Goal: Transaction & Acquisition: Download file/media

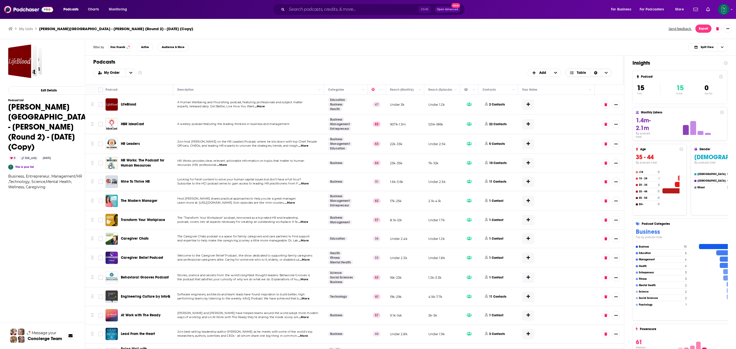
click at [346, 74] on icon "Choose View" at bounding box center [606, 73] width 3 height 2
click at [346, 59] on h1 "Podcasts" at bounding box center [352, 62] width 519 height 6
click at [28, 168] on link "This is your list" at bounding box center [24, 166] width 18 height 3
click at [346, 29] on button "Export" at bounding box center [703, 29] width 16 height 8
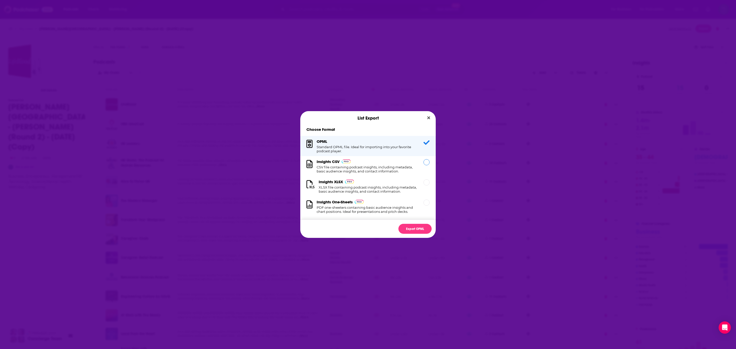
click at [346, 163] on div "Dialog" at bounding box center [427, 162] width 6 height 6
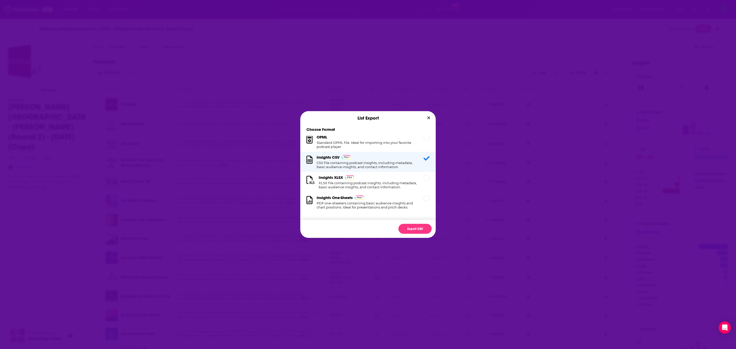
scroll to position [15, 0]
click at [346, 231] on button "Export CSV" at bounding box center [414, 229] width 33 height 10
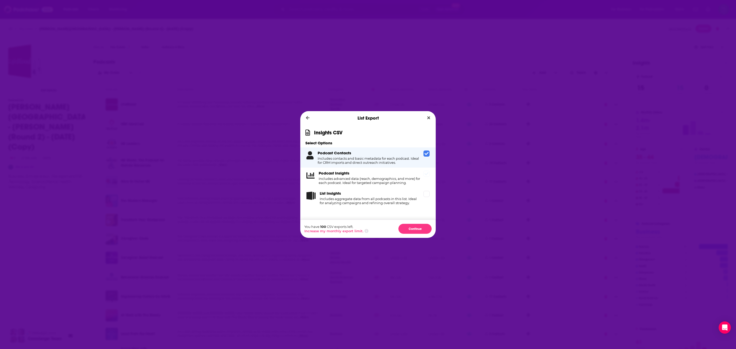
click at [346, 174] on icon "Dialog" at bounding box center [427, 173] width 4 height 3
click at [346, 193] on icon "Dialog" at bounding box center [427, 194] width 4 height 4
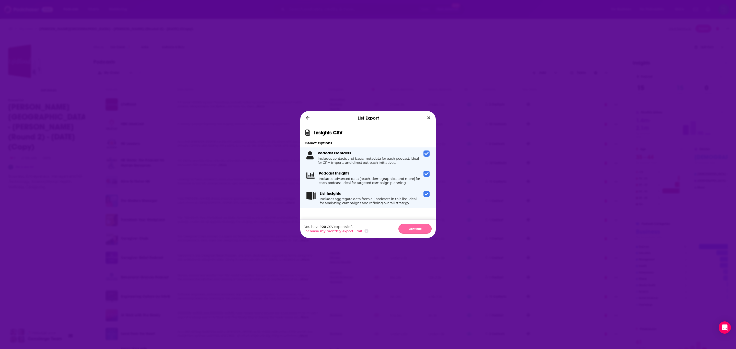
click at [346, 228] on button "Continue" at bounding box center [414, 229] width 33 height 10
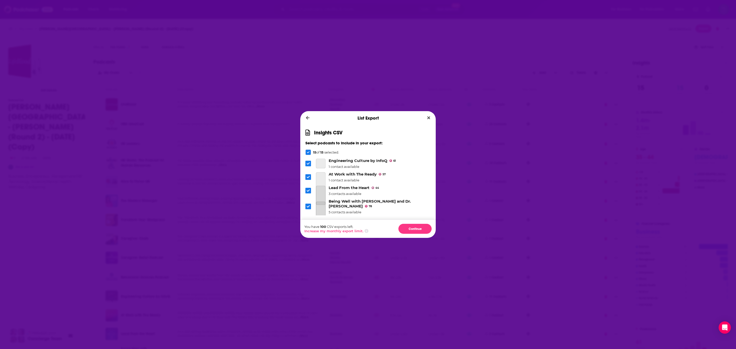
scroll to position [155, 0]
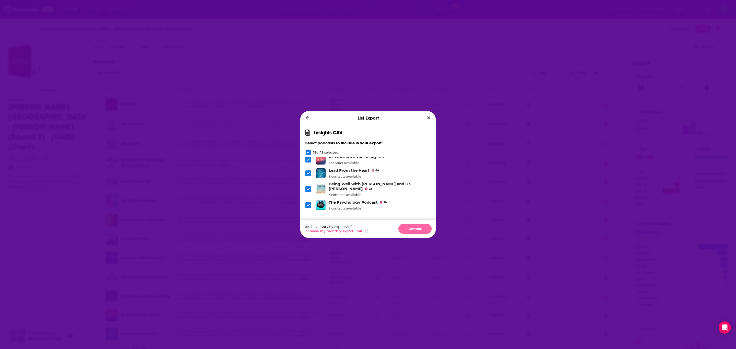
click at [346, 226] on button "Continue" at bounding box center [414, 229] width 33 height 10
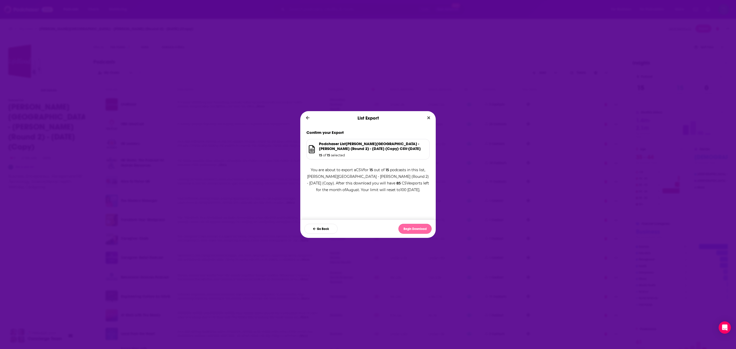
click at [346, 229] on button "Begin Download" at bounding box center [414, 229] width 33 height 10
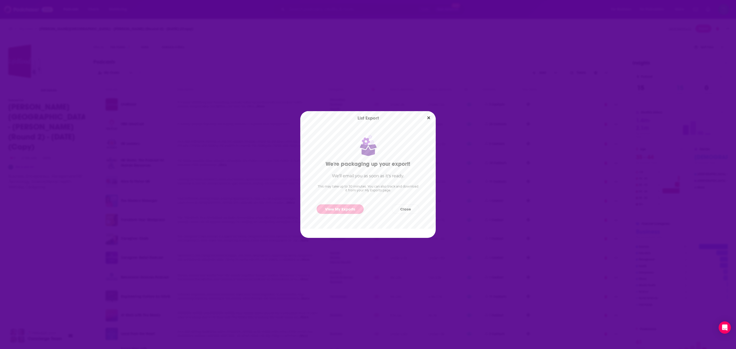
click at [345, 209] on link "View My Exports" at bounding box center [340, 208] width 47 height 9
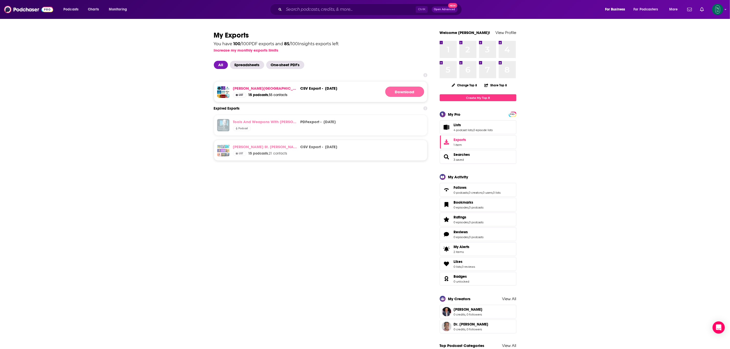
click at [346, 90] on link "Download" at bounding box center [404, 92] width 39 height 10
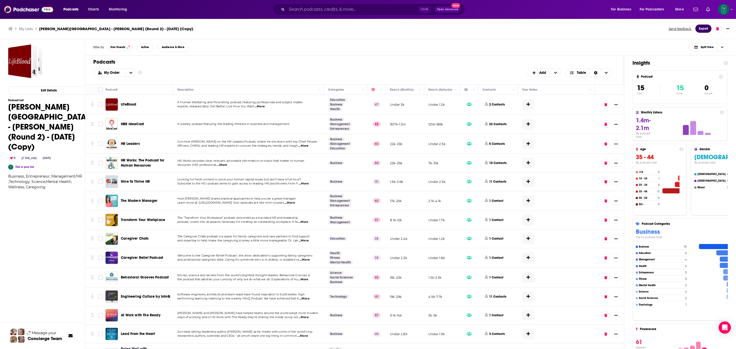
click at [346, 27] on button "Export" at bounding box center [703, 29] width 16 height 8
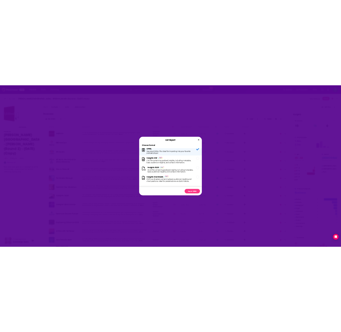
scroll to position [15, 0]
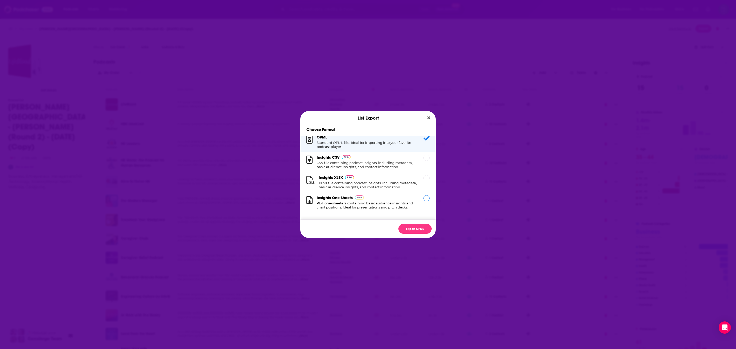
click at [346, 195] on div "Dialog" at bounding box center [427, 198] width 6 height 6
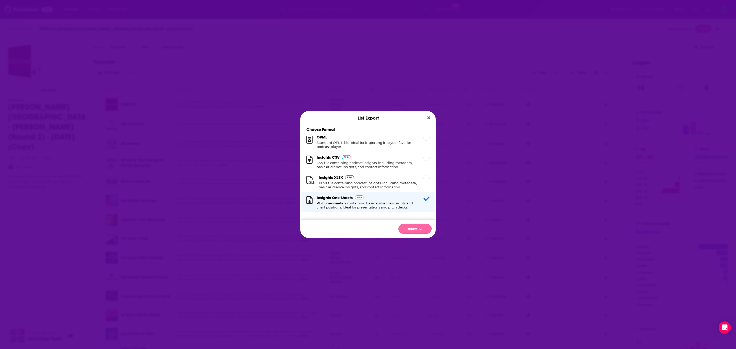
click at [346, 231] on button "Export PDF" at bounding box center [414, 229] width 33 height 10
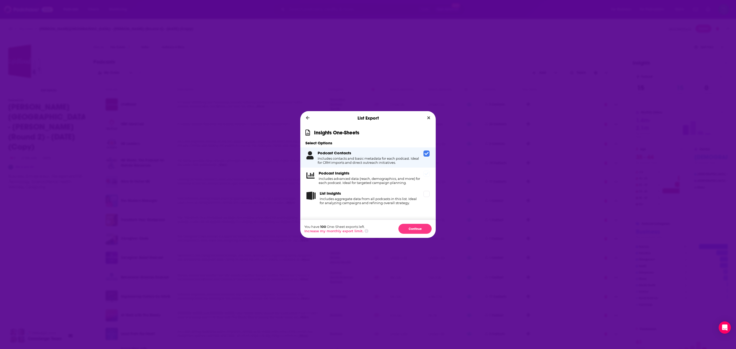
click at [346, 175] on icon "Dialog" at bounding box center [427, 174] width 4 height 4
click at [346, 193] on icon "Dialog" at bounding box center [427, 193] width 4 height 3
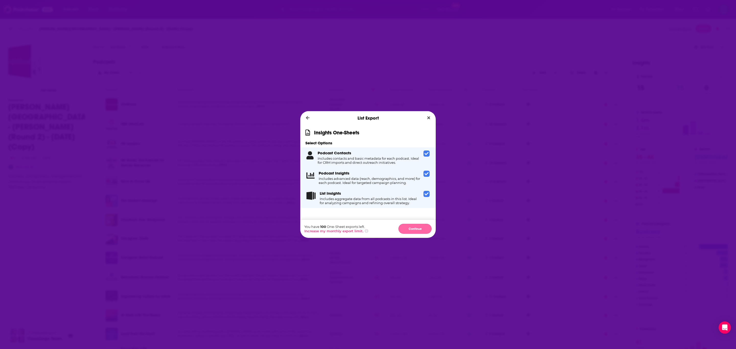
click at [346, 228] on button "Continue" at bounding box center [414, 229] width 33 height 10
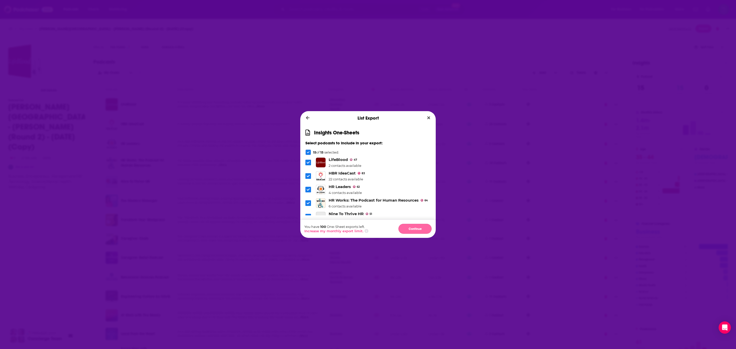
click at [346, 230] on button "Continue" at bounding box center [414, 229] width 33 height 10
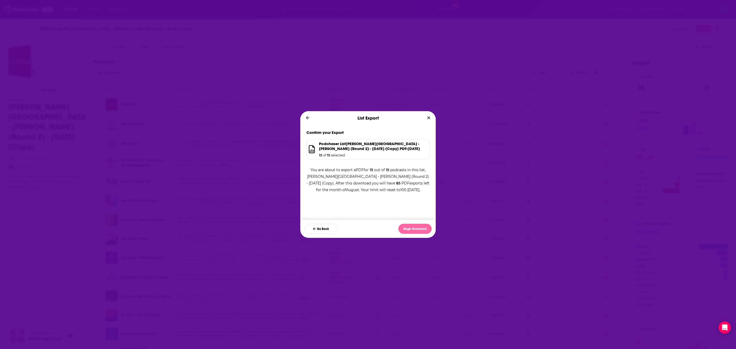
click at [346, 227] on button "Begin Download" at bounding box center [414, 229] width 33 height 10
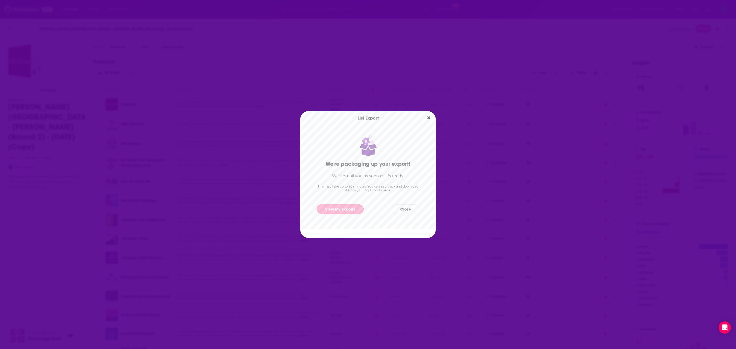
click at [346, 209] on link "View My Exports" at bounding box center [340, 208] width 47 height 9
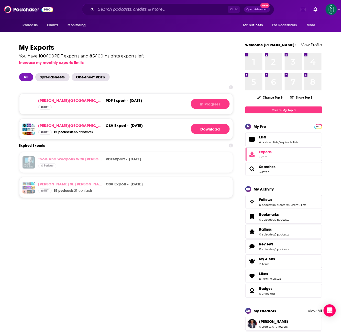
drag, startPoint x: 174, startPoint y: 64, endPoint x: 178, endPoint y: 61, distance: 4.9
click at [176, 63] on div "You have 100 / 100 PDF exports and 85 / 100 Insights exports left Increase my m…" at bounding box center [126, 58] width 214 height 13
click at [217, 104] on button "Download" at bounding box center [210, 104] width 39 height 10
